Goal: Find specific page/section

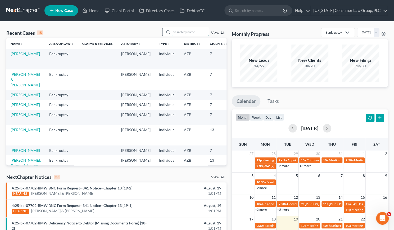
click at [185, 32] on input "search" at bounding box center [190, 32] width 37 height 8
type input "holder"
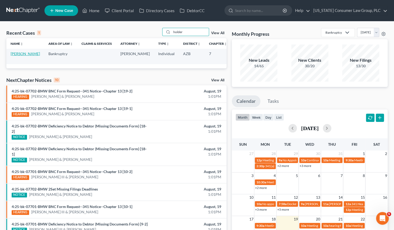
click at [19, 56] on link "[PERSON_NAME]" at bounding box center [25, 53] width 29 height 5
select select "2"
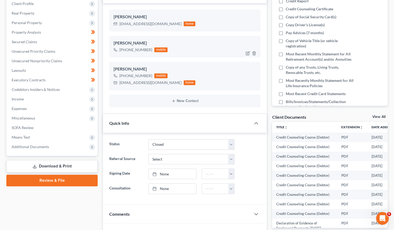
scroll to position [85, 0]
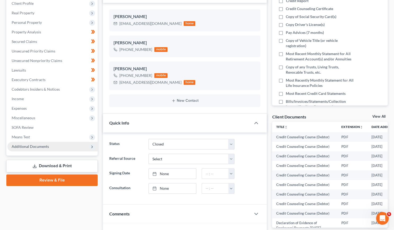
click at [41, 143] on span "Additional Documents" at bounding box center [52, 147] width 90 height 10
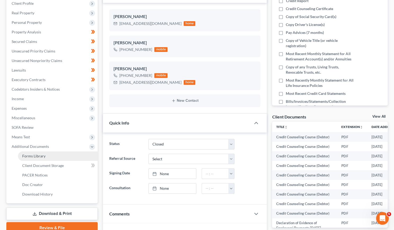
click at [38, 153] on link "Forms Library" at bounding box center [58, 156] width 80 height 10
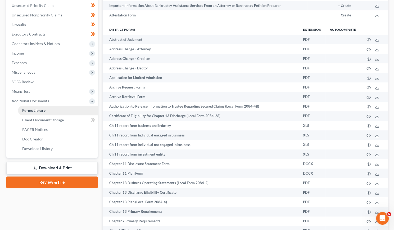
scroll to position [153, 0]
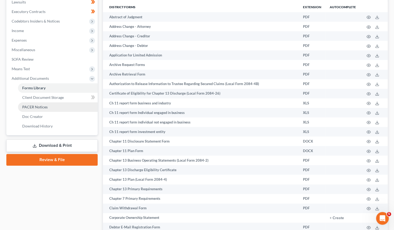
click at [35, 107] on span "PACER Notices" at bounding box center [34, 107] width 25 height 5
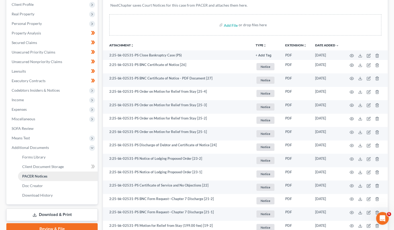
scroll to position [84, 0]
